Goal: Communication & Community: Connect with others

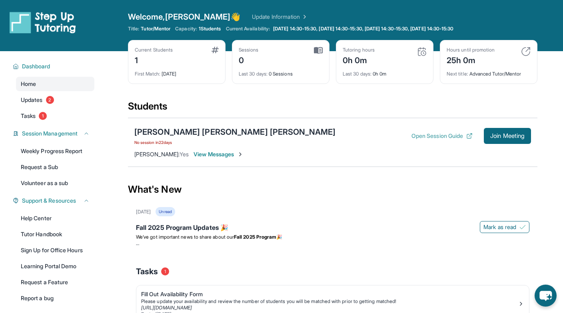
click at [437, 137] on button "Open Session Guide" at bounding box center [442, 136] width 61 height 8
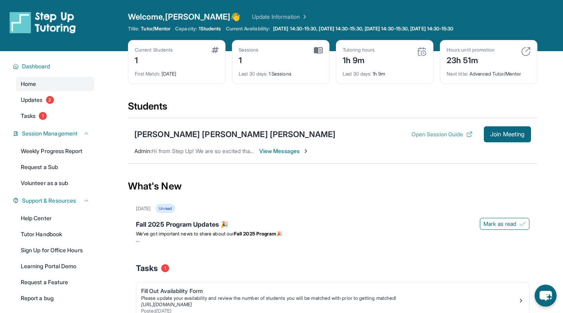
click at [427, 134] on button "Open Session Guide" at bounding box center [442, 134] width 61 height 8
click at [501, 134] on span "Join Meeting" at bounding box center [507, 134] width 34 height 5
click at [499, 137] on span "Join Meeting" at bounding box center [507, 134] width 34 height 5
click at [279, 149] on span "View Messages" at bounding box center [284, 151] width 50 height 8
click at [288, 149] on span "View Messages" at bounding box center [284, 151] width 50 height 8
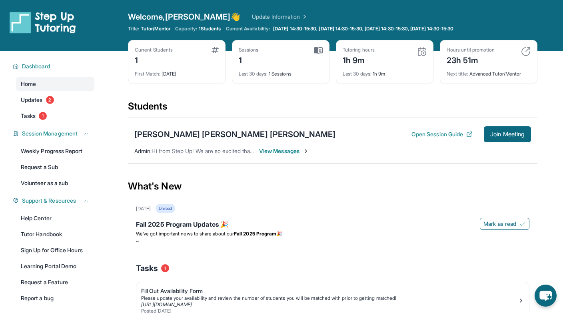
click at [286, 151] on span "View Messages" at bounding box center [284, 151] width 50 height 8
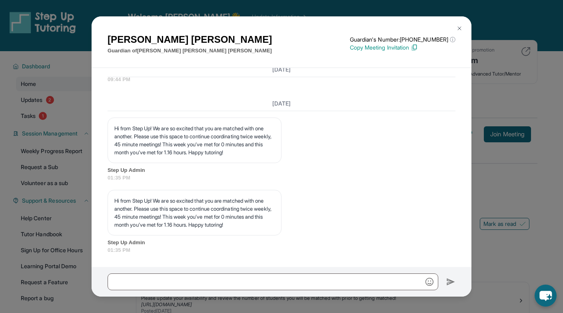
scroll to position [4935, 0]
click at [458, 30] on img at bounding box center [459, 28] width 6 height 6
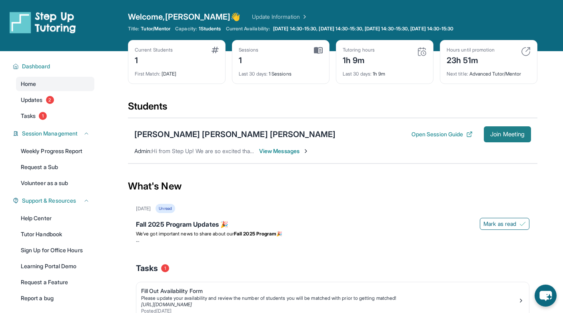
click at [502, 136] on span "Join Meeting" at bounding box center [507, 134] width 34 height 5
click at [281, 152] on span "View Messages" at bounding box center [284, 151] width 50 height 8
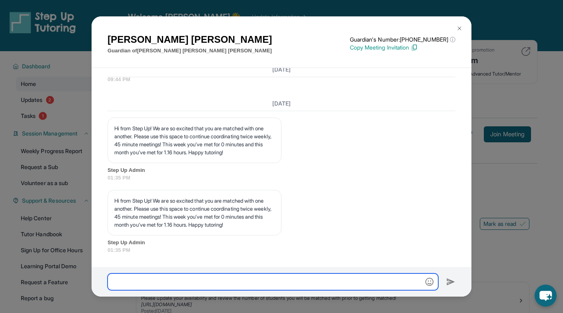
click at [160, 284] on input "text" at bounding box center [273, 282] width 331 height 17
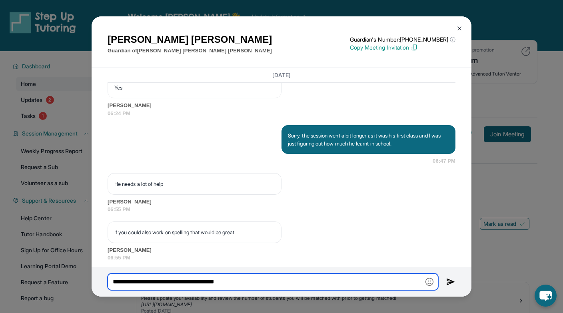
scroll to position [4306, 0]
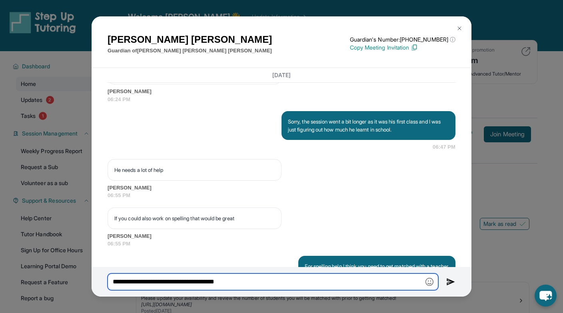
drag, startPoint x: 148, startPoint y: 284, endPoint x: 252, endPoint y: 288, distance: 104.1
click at [252, 288] on input "**********" at bounding box center [273, 282] width 331 height 17
type input "**********"
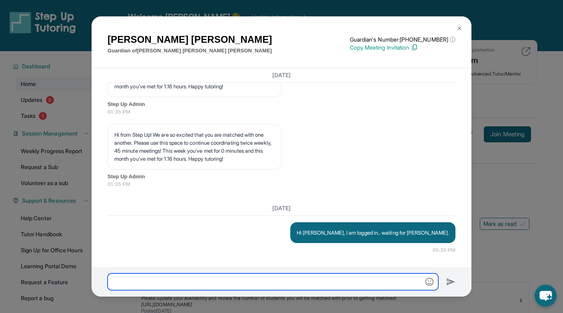
scroll to position [5001, 0]
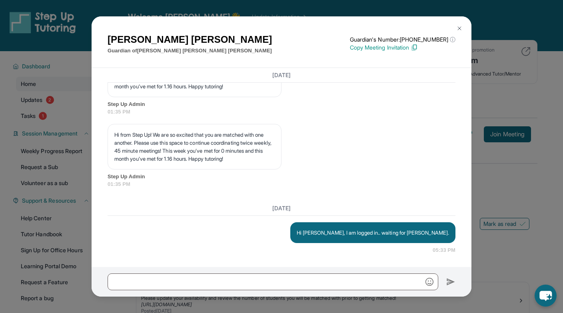
click at [506, 264] on div "[PERSON_NAME] Guardian of [PERSON_NAME] [PERSON_NAME] [PERSON_NAME] Guardian's …" at bounding box center [281, 156] width 563 height 313
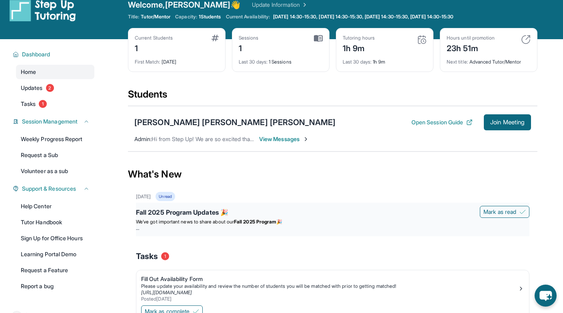
scroll to position [0, 0]
